Goal: Information Seeking & Learning: Learn about a topic

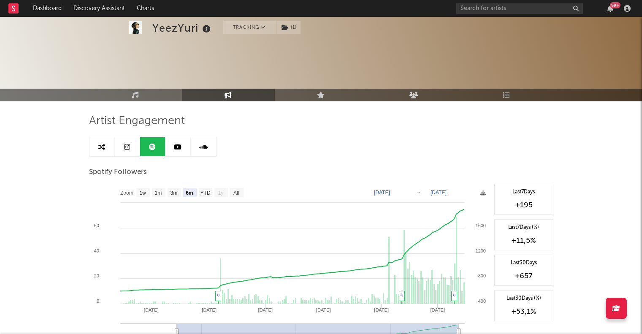
select select "6m"
select select "1w"
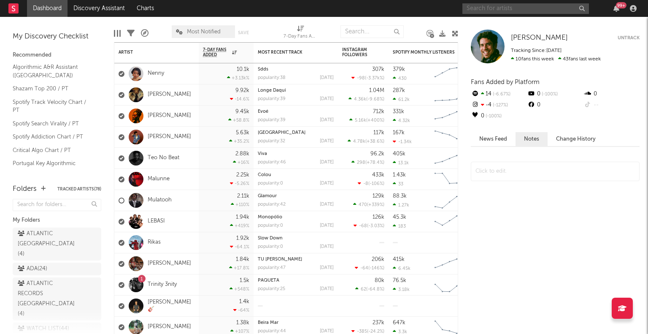
click at [491, 12] on input "text" at bounding box center [526, 8] width 127 height 11
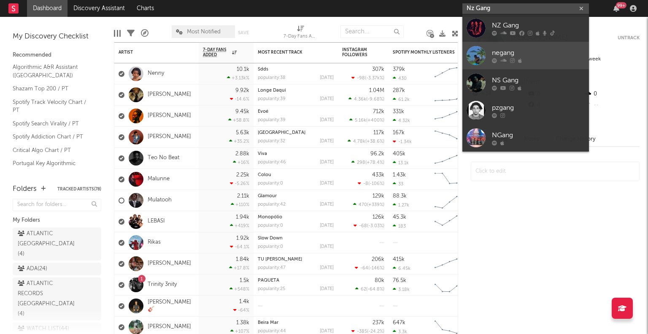
type input "Nz Gang"
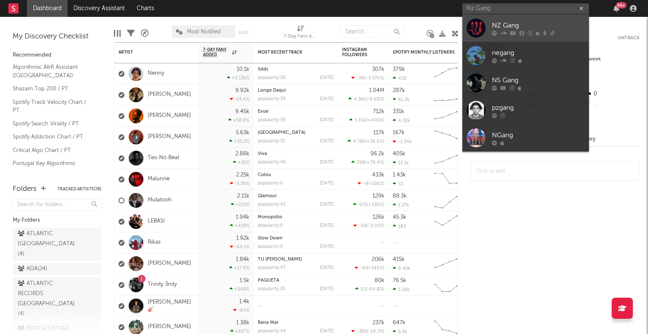
click at [510, 33] on icon at bounding box center [513, 32] width 6 height 5
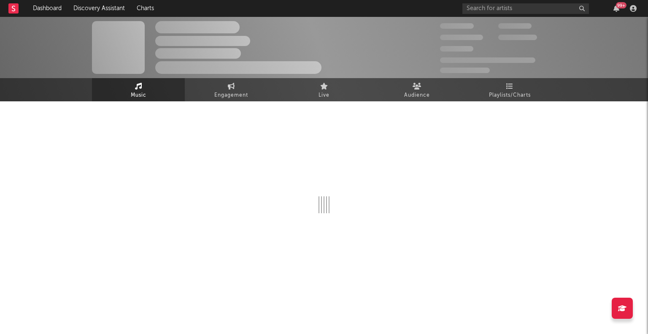
select select "6m"
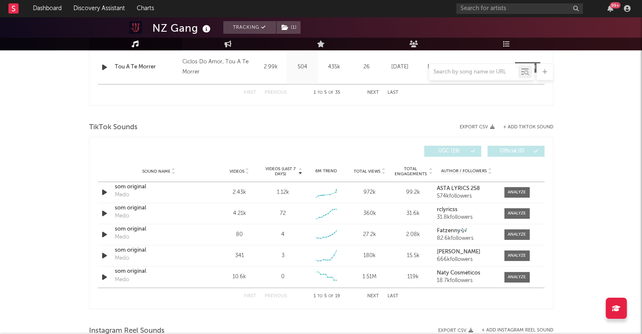
scroll to position [516, 0]
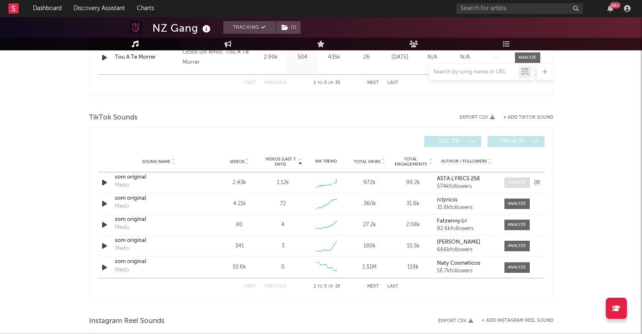
click at [509, 182] on div at bounding box center [517, 182] width 18 height 6
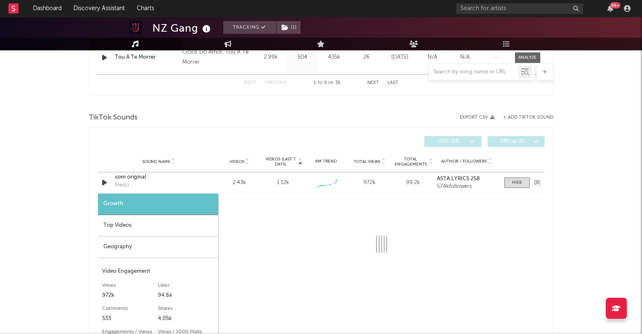
select select "1w"
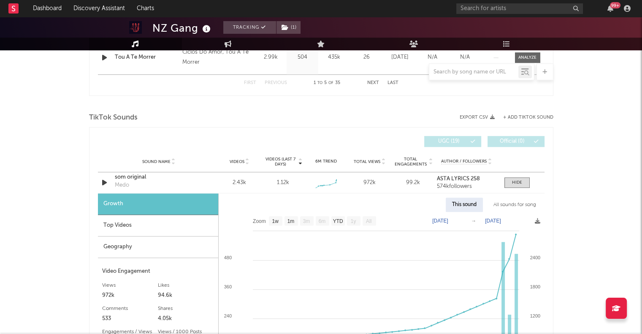
click at [261, 135] on div "Videos (last 7 days) Sound Name Videos Videos (last 7 days) Total Views Total E…" at bounding box center [321, 141] width 447 height 19
